Goal: Task Accomplishment & Management: Manage account settings

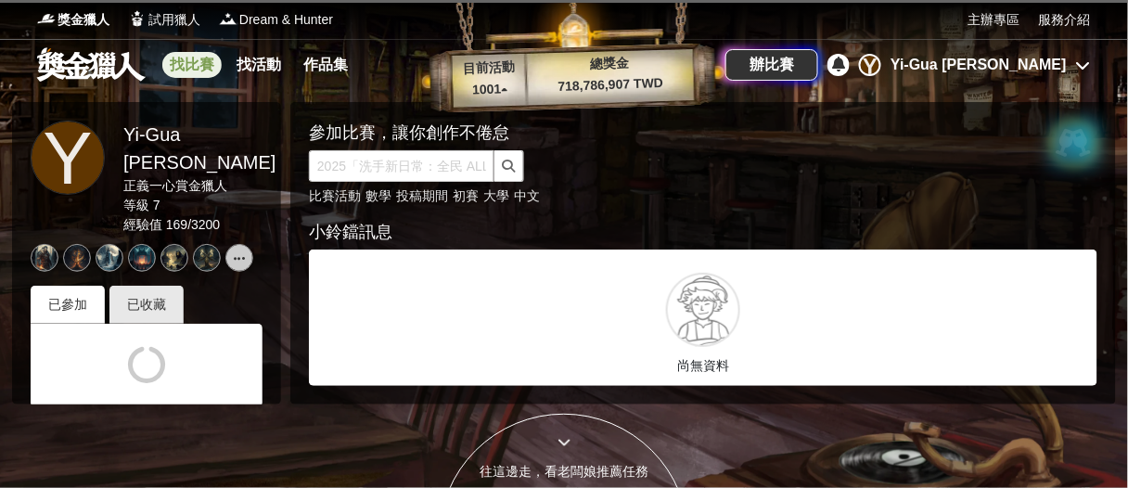
click at [206, 62] on link "找比賽" at bounding box center [191, 65] width 59 height 26
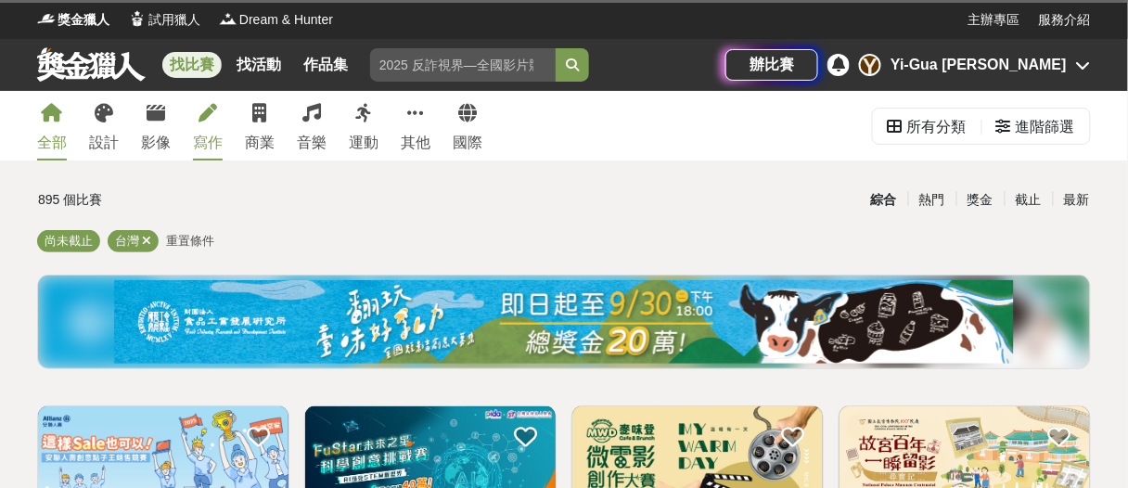
click at [207, 130] on link "寫作" at bounding box center [208, 126] width 30 height 70
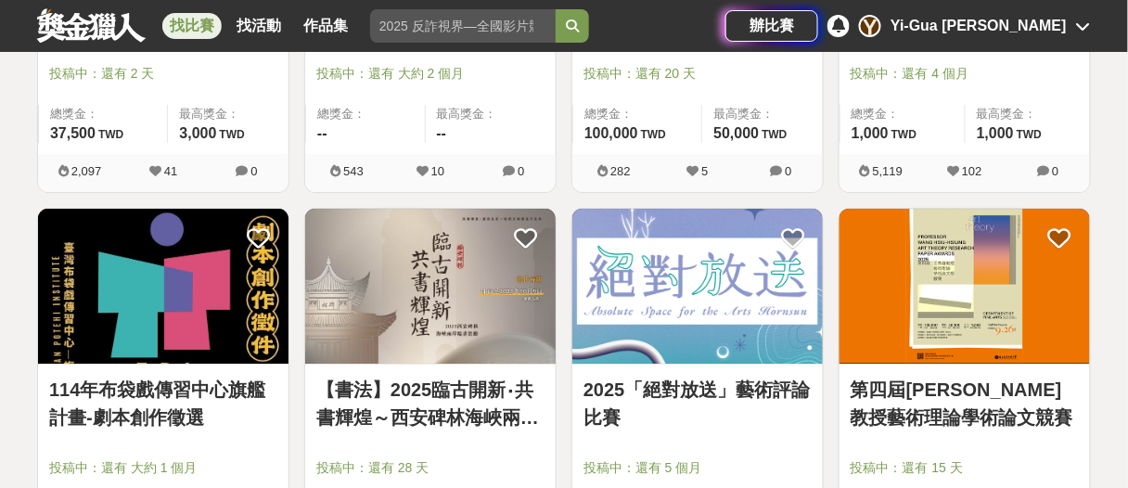
scroll to position [1392, 0]
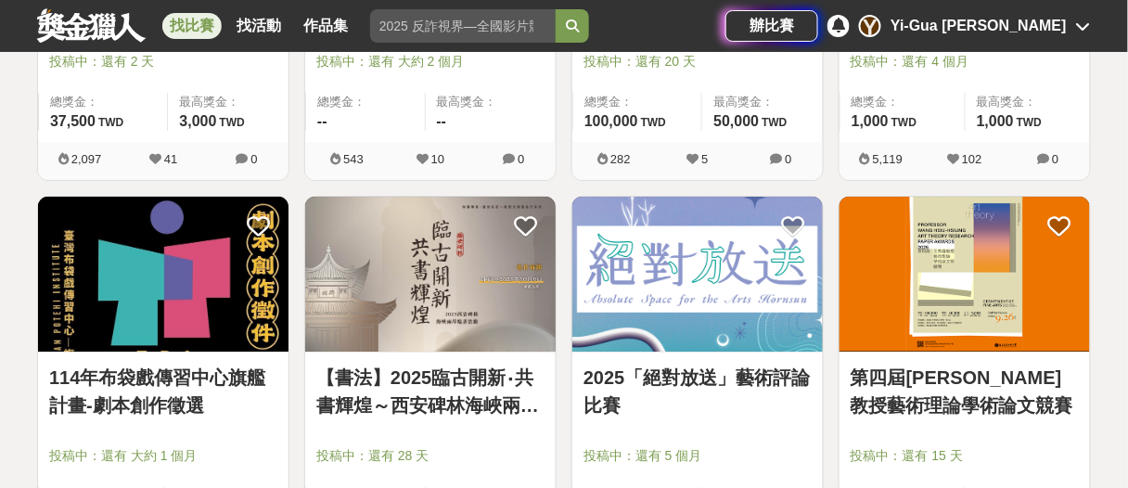
click at [1076, 25] on icon at bounding box center [1083, 26] width 15 height 15
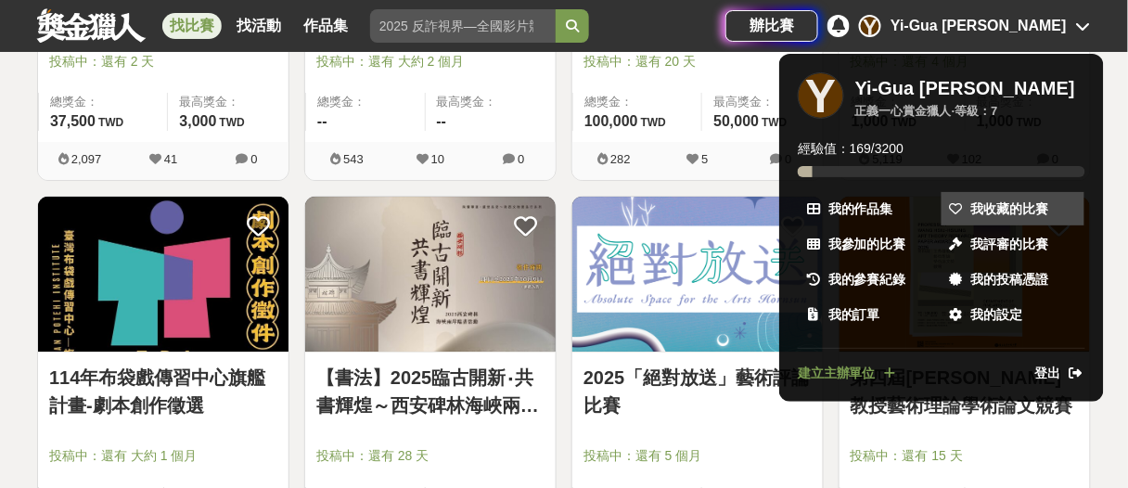
click at [992, 200] on span "我收藏的比賽" at bounding box center [1011, 209] width 78 height 19
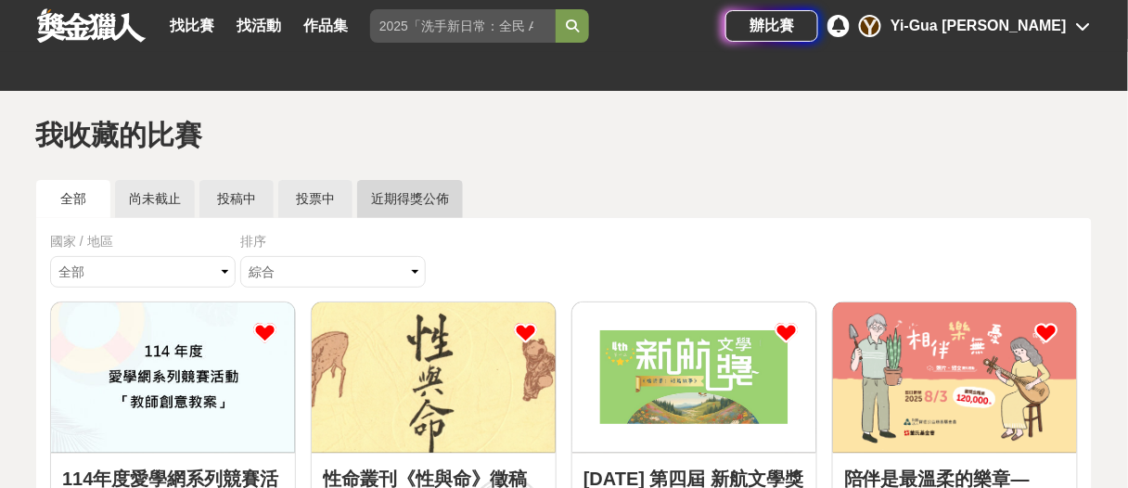
click at [407, 204] on link "近期得獎公佈" at bounding box center [410, 199] width 106 height 38
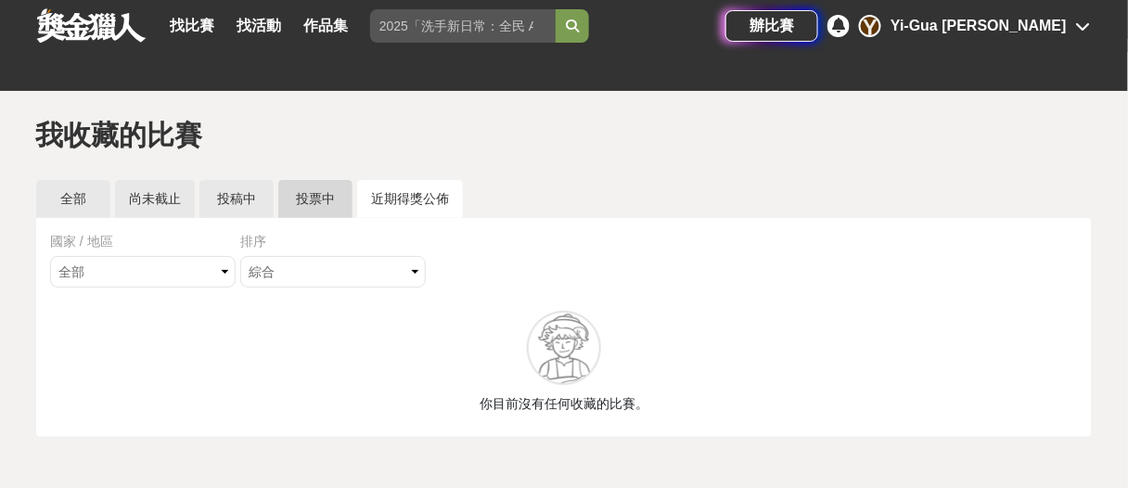
click at [340, 204] on link "投票中" at bounding box center [315, 199] width 74 height 38
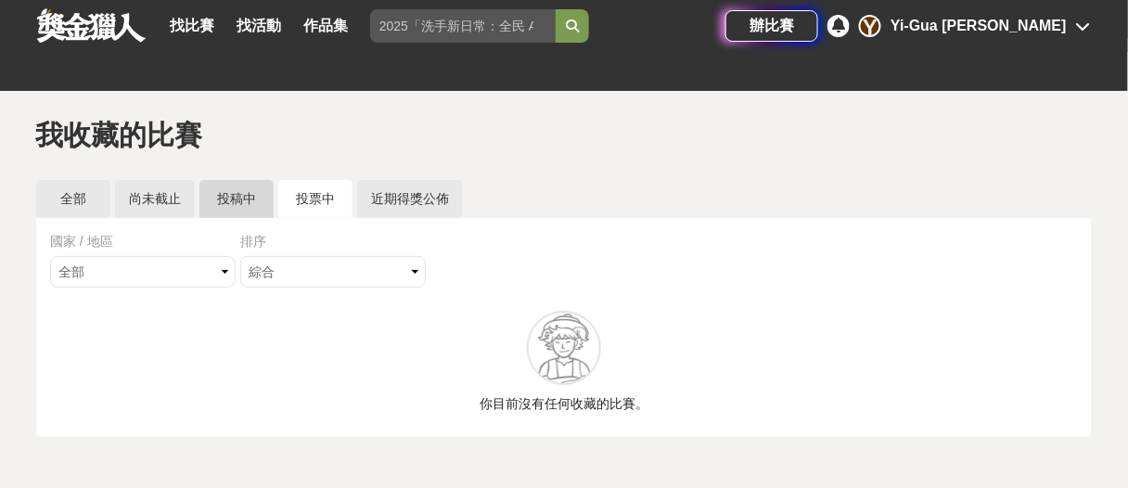
click at [248, 205] on link "投稿中" at bounding box center [237, 199] width 74 height 38
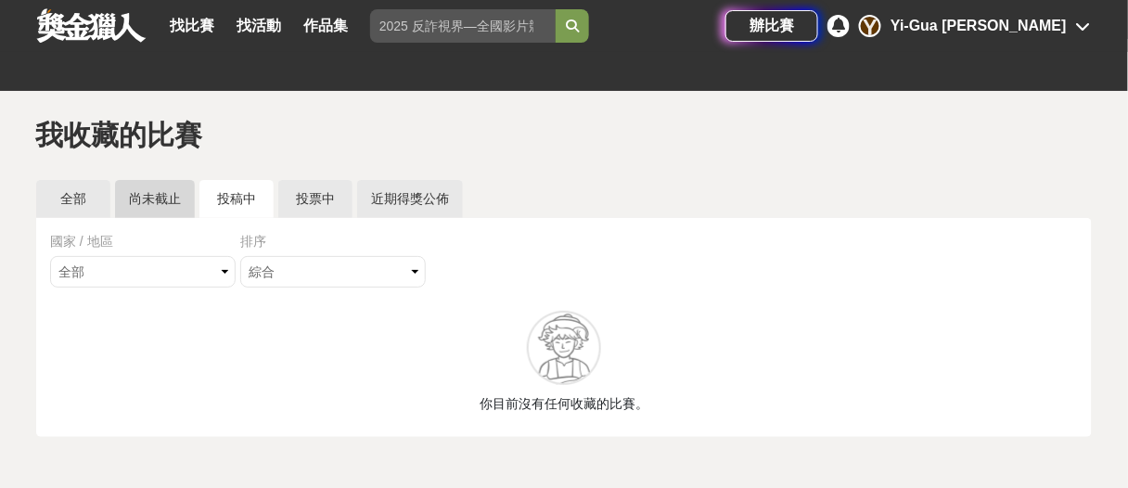
click at [187, 205] on link "尚未截止" at bounding box center [155, 199] width 80 height 38
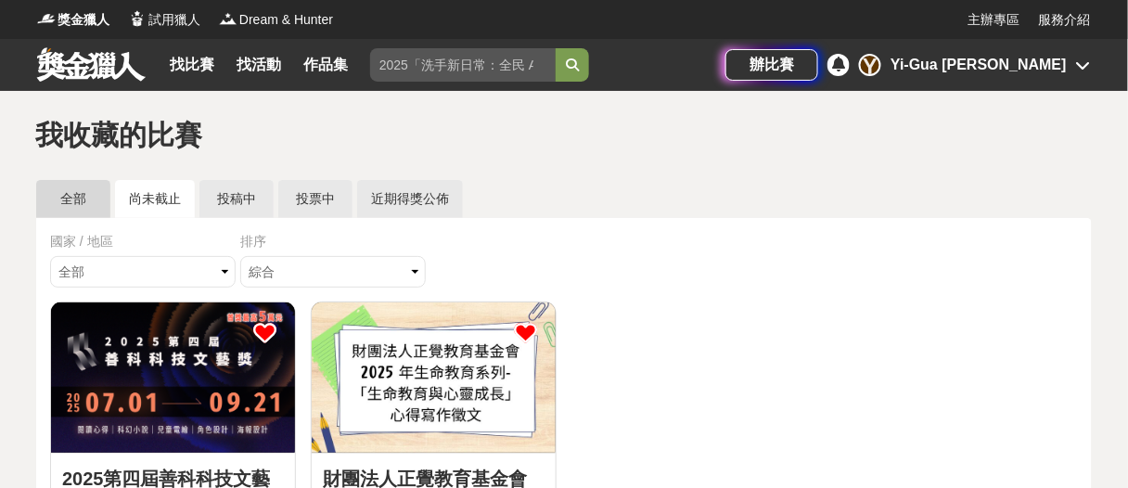
click at [93, 194] on link "全部" at bounding box center [73, 199] width 74 height 38
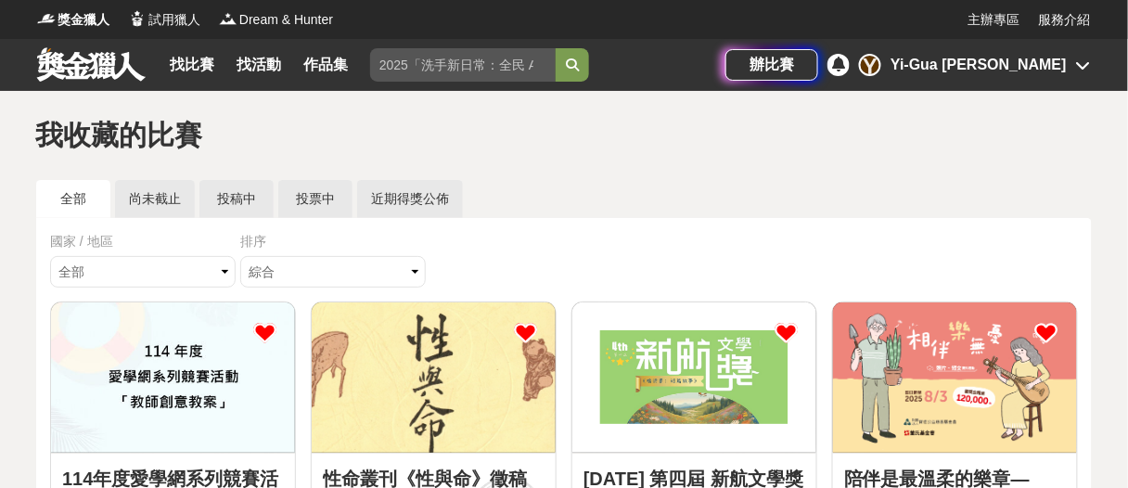
click at [785, 330] on icon at bounding box center [786, 332] width 23 height 23
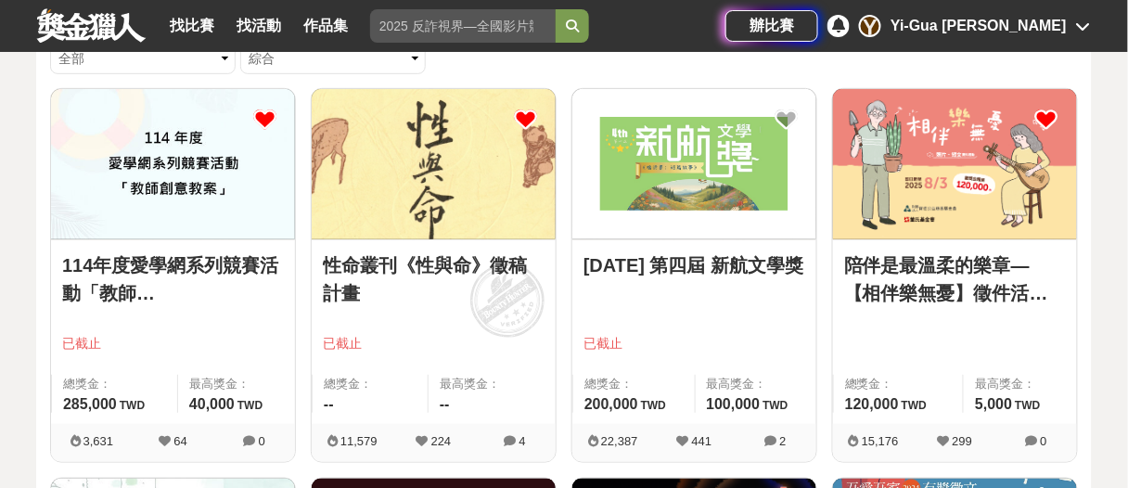
scroll to position [186, 0]
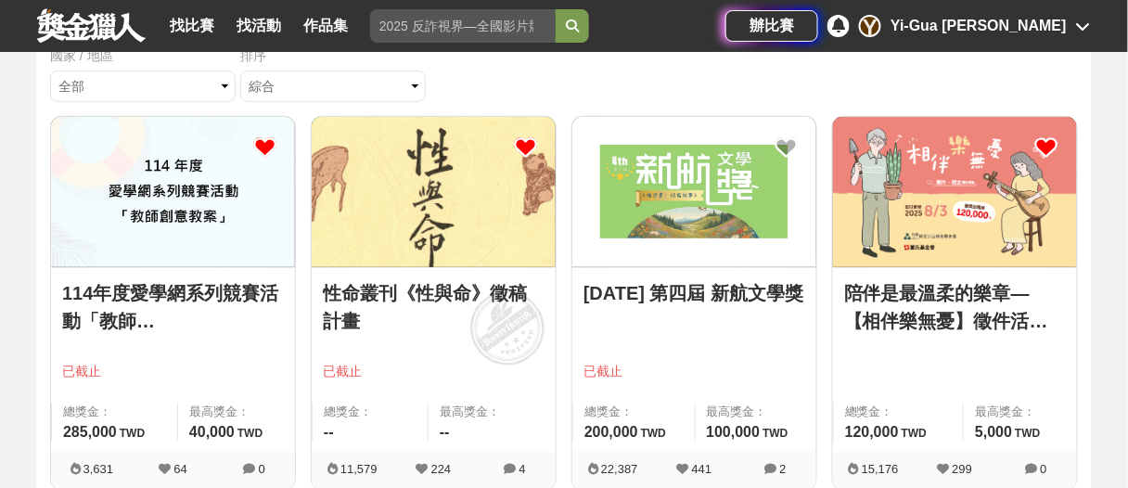
click at [268, 143] on icon at bounding box center [264, 146] width 23 height 23
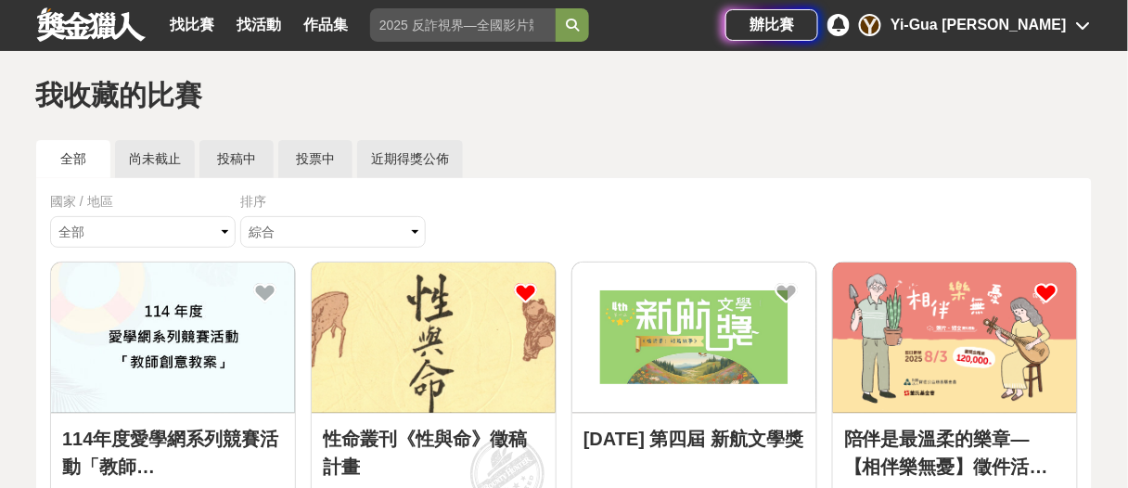
scroll to position [0, 0]
